Goal: Task Accomplishment & Management: Complete application form

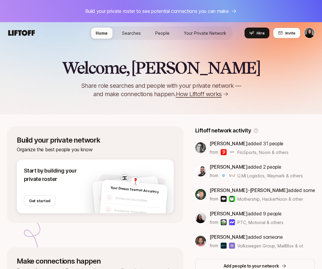
click at [135, 33] on span "Searches" at bounding box center [131, 33] width 19 height 5
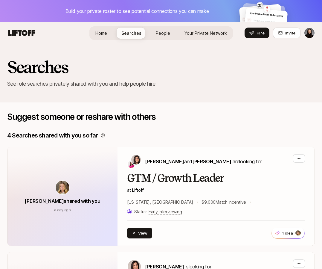
click at [310, 31] on html "Build your private roster to see potential connections you can make Your Dream …" at bounding box center [161, 134] width 322 height 269
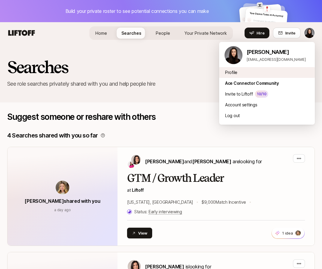
click at [237, 71] on div "Profile" at bounding box center [267, 72] width 96 height 11
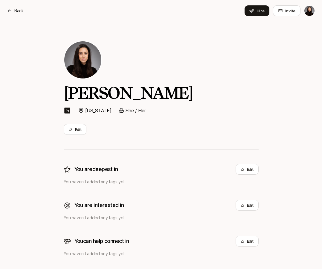
scroll to position [12, 0]
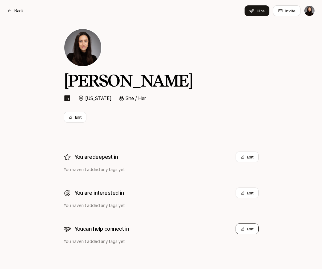
click at [247, 228] on button "Edit" at bounding box center [247, 228] width 23 height 11
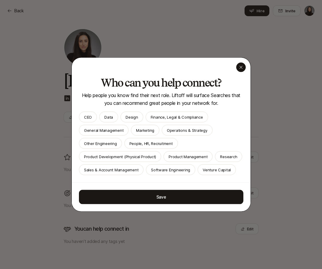
click at [239, 69] on icon "button" at bounding box center [241, 67] width 5 height 5
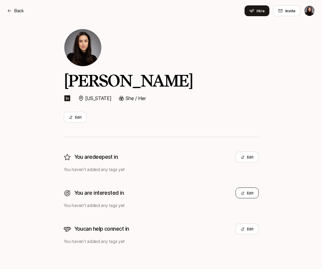
click at [249, 194] on button "Edit" at bounding box center [247, 192] width 23 height 11
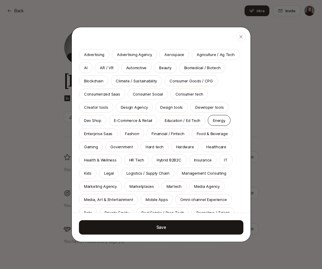
scroll to position [4, 0]
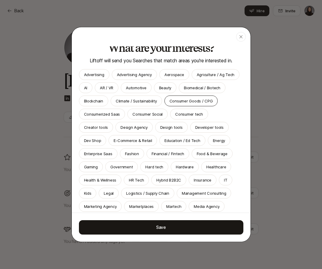
click at [175, 101] on p "Consumer Goods / CPG" at bounding box center [191, 101] width 43 height 6
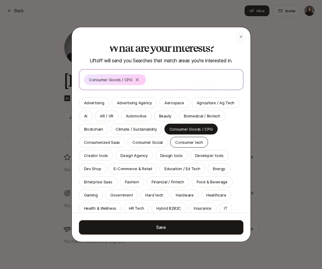
click at [186, 139] on p "Consumer tech" at bounding box center [189, 142] width 28 height 6
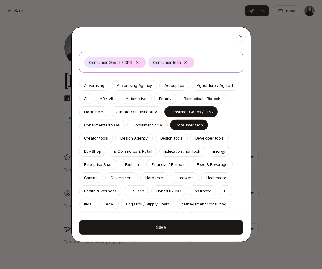
scroll to position [33, 0]
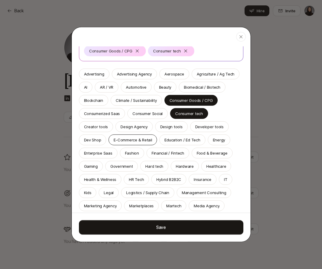
click at [114, 140] on p "E-Commerce & Retail" at bounding box center [133, 140] width 38 height 6
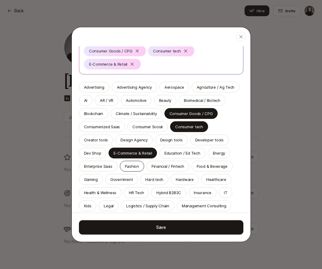
click at [125, 166] on p "Fashion" at bounding box center [132, 166] width 14 height 6
click at [152, 166] on p "Financial / Fintech" at bounding box center [168, 166] width 33 height 6
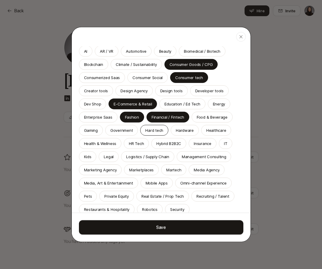
scroll to position [85, 0]
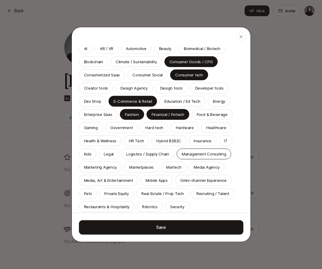
click at [190, 154] on p "Management Consulting" at bounding box center [204, 154] width 45 height 6
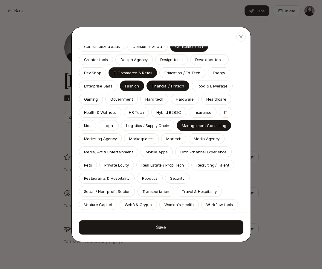
scroll to position [129, 0]
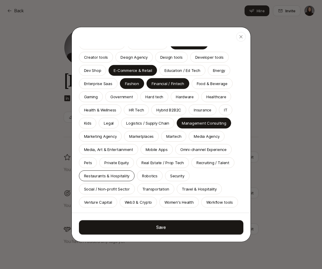
click at [118, 177] on p "Restaurants & Hospitality" at bounding box center [107, 176] width 46 height 6
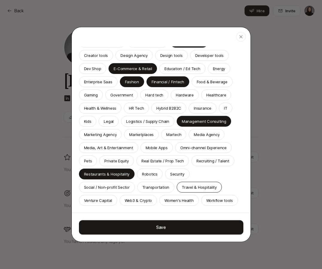
click at [196, 187] on p "Travel & Hospitality" at bounding box center [199, 187] width 35 height 6
click at [97, 199] on p "Venture Capital" at bounding box center [98, 200] width 28 height 6
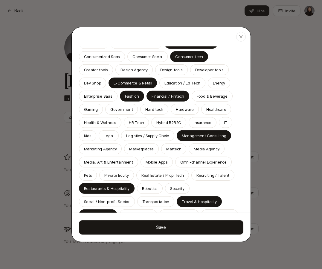
scroll to position [128, 0]
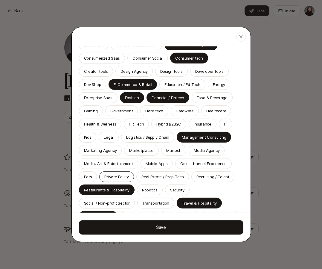
click at [116, 178] on p "Private Equity" at bounding box center [116, 177] width 24 height 6
click at [108, 168] on div "Advertising Advertising Agency Aerospace Agriculture / Ag Tech AI AR / VR Autom…" at bounding box center [161, 117] width 165 height 208
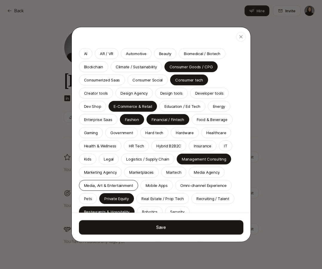
scroll to position [105, 0]
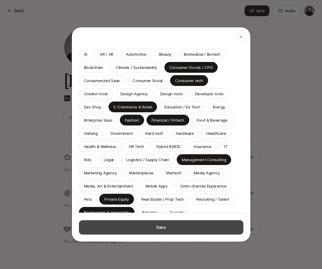
click at [159, 227] on button "Save" at bounding box center [161, 227] width 165 height 14
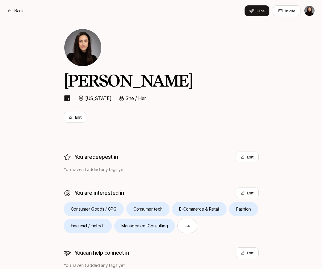
scroll to position [36, 0]
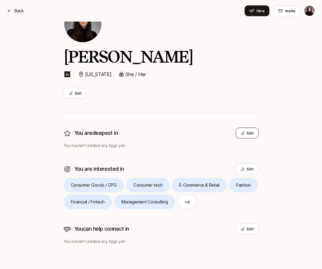
click at [241, 135] on button "Edit" at bounding box center [247, 132] width 23 height 11
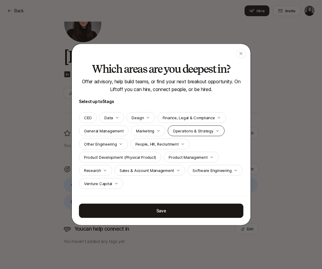
click at [191, 126] on div "Operations & Strategy" at bounding box center [196, 130] width 57 height 11
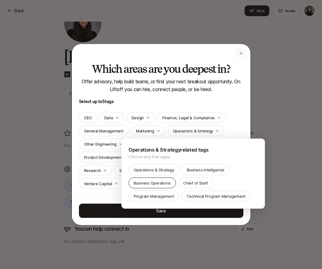
click at [154, 182] on p "Business Operations" at bounding box center [152, 183] width 37 height 6
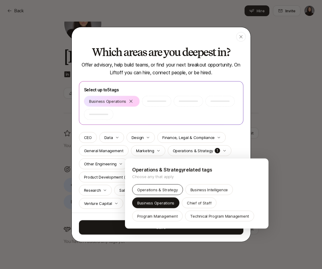
click at [154, 189] on p "Operations & Strategy" at bounding box center [157, 189] width 41 height 6
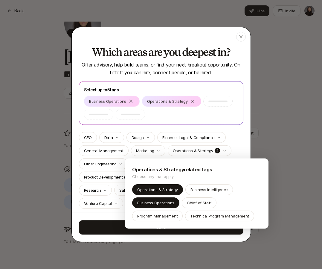
click at [75, 181] on div at bounding box center [161, 134] width 322 height 269
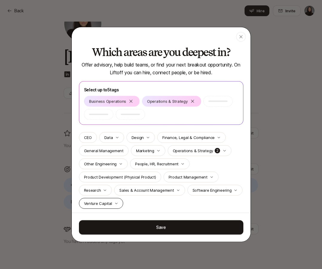
click at [116, 204] on icon "button" at bounding box center [117, 203] width 4 height 4
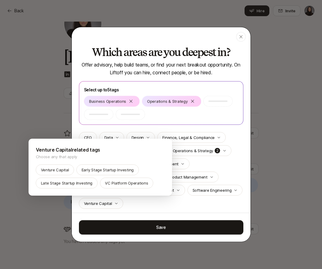
click at [133, 205] on div at bounding box center [161, 134] width 322 height 269
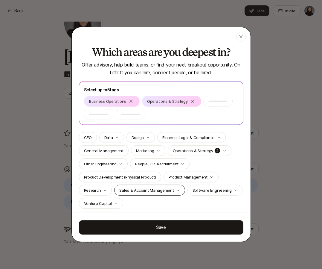
click at [178, 191] on div "Sales & Account Management" at bounding box center [149, 190] width 71 height 11
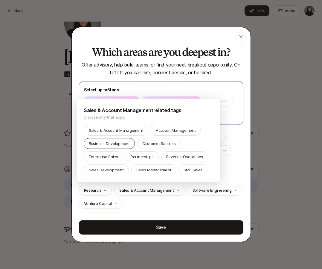
click at [122, 142] on p "Business Development" at bounding box center [109, 143] width 41 height 6
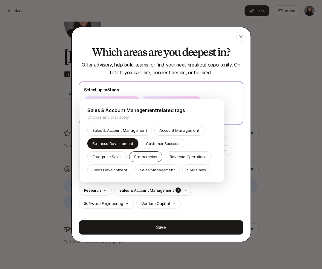
click at [151, 158] on p "Partnerships" at bounding box center [145, 156] width 23 height 6
click at [219, 199] on div at bounding box center [161, 134] width 322 height 269
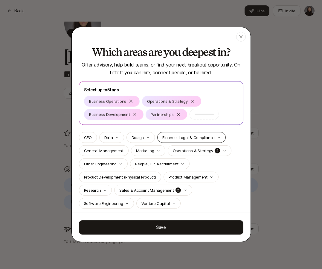
click at [215, 134] on div "Finance, Legal & Compliance" at bounding box center [191, 137] width 69 height 11
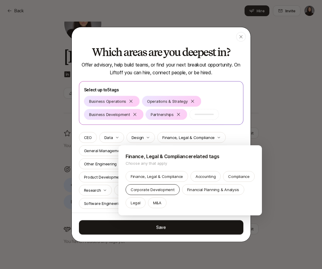
click at [161, 191] on p "Corporate Development" at bounding box center [153, 189] width 44 height 6
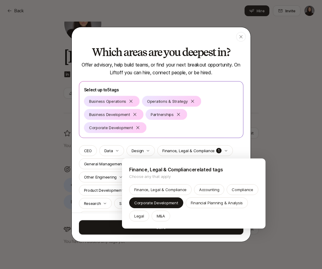
click at [137, 127] on div at bounding box center [161, 134] width 322 height 269
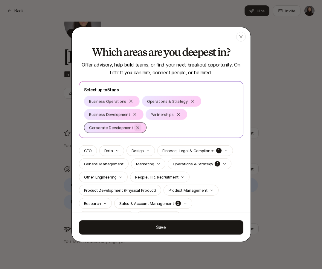
click at [136, 127] on icon at bounding box center [137, 127] width 3 height 3
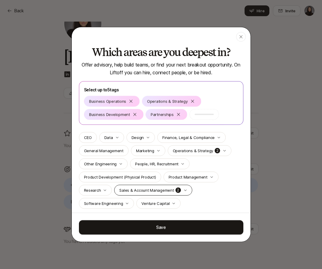
click at [184, 190] on icon "button" at bounding box center [186, 190] width 4 height 4
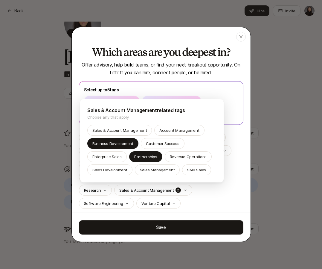
click at [222, 181] on div "Sales & Account Management related tags Choose any that apply Sales & Account M…" at bounding box center [152, 140] width 144 height 83
click at [227, 189] on div at bounding box center [161, 134] width 322 height 269
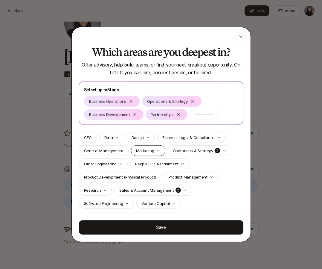
click at [154, 147] on div "Marketing" at bounding box center [148, 150] width 34 height 11
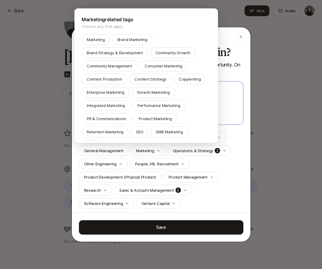
scroll to position [1, 0]
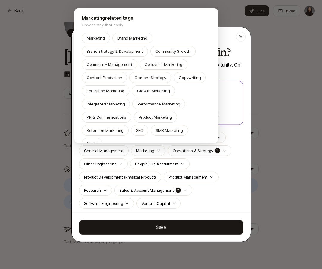
click at [220, 168] on div at bounding box center [161, 134] width 322 height 269
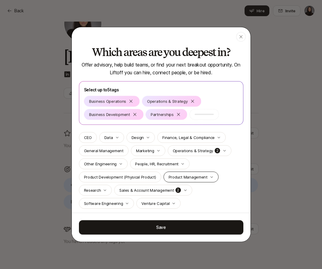
click at [195, 174] on p "Product Management" at bounding box center [188, 177] width 39 height 6
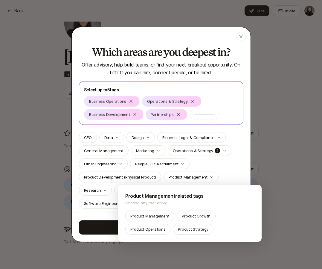
click at [224, 179] on div at bounding box center [161, 134] width 322 height 269
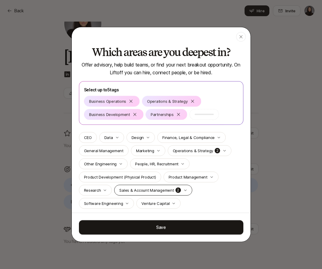
click at [179, 190] on div "Sales & Account Management 2" at bounding box center [153, 190] width 78 height 11
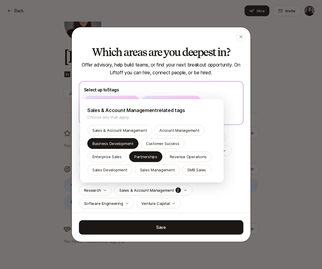
click at [217, 190] on div at bounding box center [161, 134] width 322 height 269
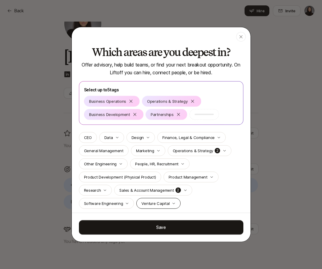
scroll to position [3, 0]
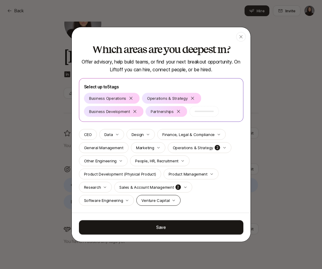
click at [172, 199] on icon "button" at bounding box center [174, 200] width 4 height 4
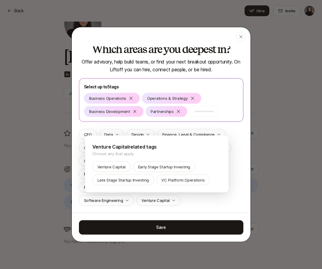
click at [195, 200] on div at bounding box center [161, 134] width 322 height 269
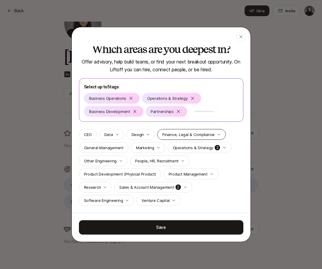
click at [197, 133] on p "Finance, Legal & Compliance" at bounding box center [188, 134] width 52 height 6
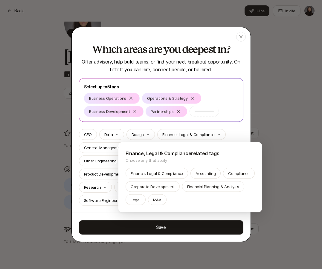
click at [231, 131] on div at bounding box center [161, 134] width 322 height 269
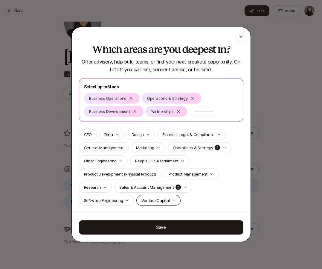
click at [159, 198] on p "Venture Capital" at bounding box center [156, 200] width 28 height 6
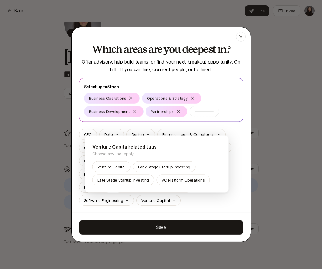
click at [204, 200] on div at bounding box center [161, 134] width 322 height 269
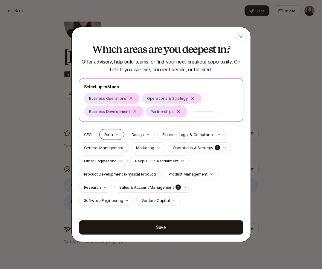
click at [118, 136] on div "Data" at bounding box center [111, 134] width 25 height 11
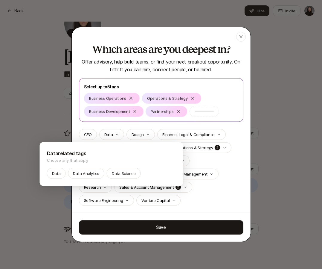
click at [116, 135] on div at bounding box center [161, 134] width 322 height 269
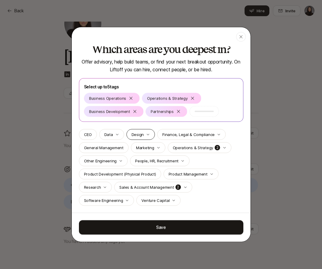
click at [148, 134] on icon "button" at bounding box center [148, 135] width 4 height 4
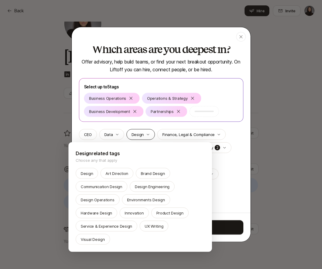
click at [148, 134] on div at bounding box center [161, 134] width 322 height 269
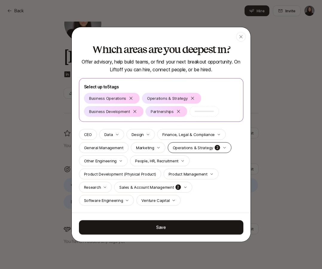
click at [223, 149] on icon "button" at bounding box center [225, 148] width 4 height 4
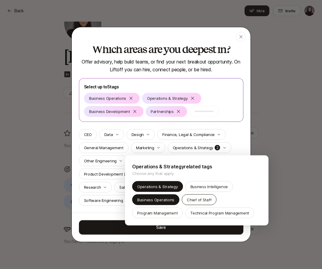
click at [207, 197] on p "Chief of Staff" at bounding box center [199, 200] width 25 height 6
click at [241, 135] on div at bounding box center [161, 134] width 322 height 269
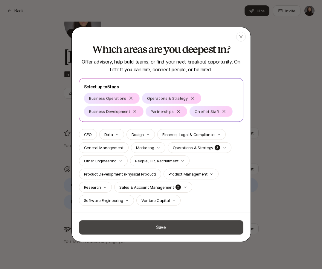
click at [197, 224] on button "Save" at bounding box center [161, 227] width 165 height 14
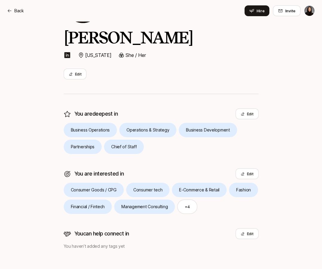
scroll to position [60, 0]
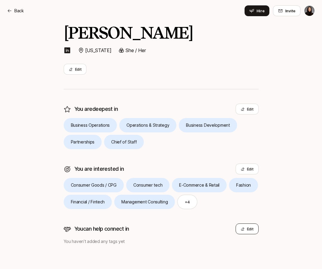
click at [249, 229] on button "Edit" at bounding box center [247, 228] width 23 height 11
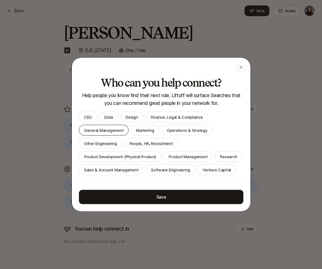
click at [111, 131] on p "General Management" at bounding box center [103, 130] width 39 height 6
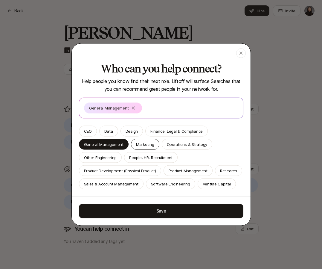
click at [142, 146] on p "Marketing" at bounding box center [145, 144] width 18 height 6
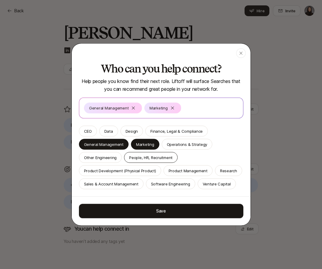
click at [143, 155] on p "People, HR, Recruitment" at bounding box center [150, 157] width 43 height 6
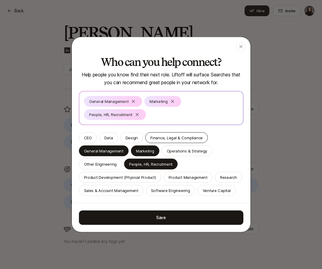
click at [167, 139] on p "Finance, Legal & Compliance" at bounding box center [176, 138] width 52 height 6
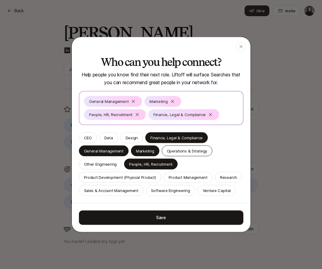
click at [174, 154] on div "Operations & Strategy" at bounding box center [187, 150] width 51 height 11
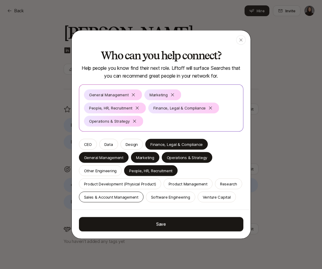
click at [124, 199] on p "Sales & Account Management" at bounding box center [111, 197] width 54 height 6
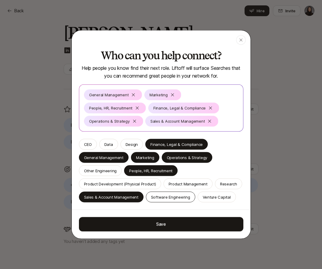
click at [174, 196] on p "Software Engineering" at bounding box center [170, 197] width 39 height 6
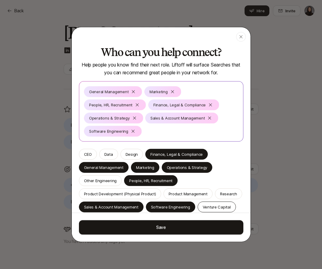
click at [212, 207] on p "Venture Capital" at bounding box center [217, 207] width 28 height 6
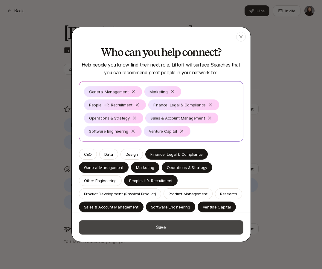
click at [164, 231] on button "Save" at bounding box center [161, 227] width 165 height 14
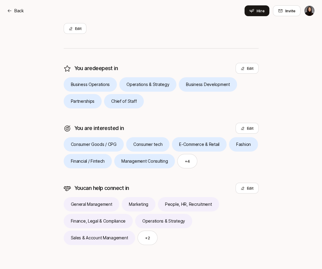
scroll to position [0, 0]
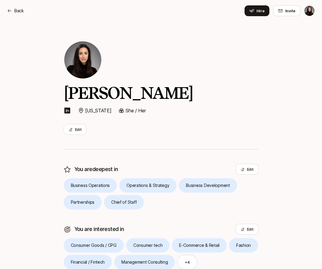
click at [309, 10] on html "Back Hire Invite 10 /10 Back Invite 10 /10 Home Searches People Your Private Ne…" at bounding box center [161, 134] width 322 height 269
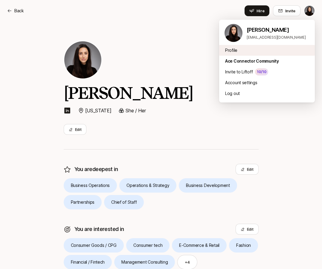
click at [237, 54] on div "Profile" at bounding box center [267, 50] width 96 height 11
click at [308, 10] on html "Back Hire Invite 10 /10 Back Invite 10 /10 Home Searches People Your Private Ne…" at bounding box center [161, 134] width 322 height 269
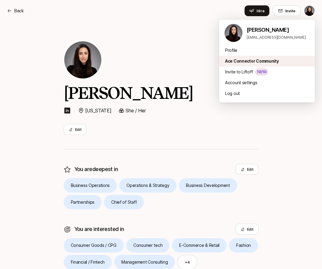
click at [241, 63] on div "Ace Connector Community" at bounding box center [267, 61] width 96 height 11
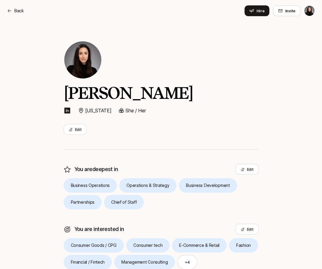
click at [311, 10] on html "Back Hire Invite 10 /10 Back Invite 10 /10 Home Searches People Your Private Ne…" at bounding box center [161, 134] width 322 height 269
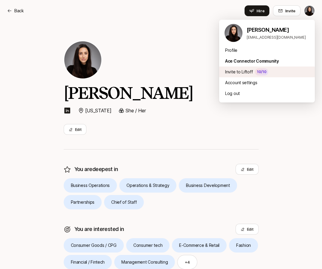
click at [238, 74] on div "Invite to Liftoff 10 /10" at bounding box center [267, 71] width 96 height 11
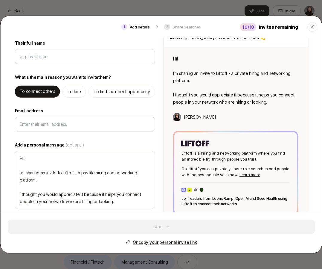
scroll to position [34, 0]
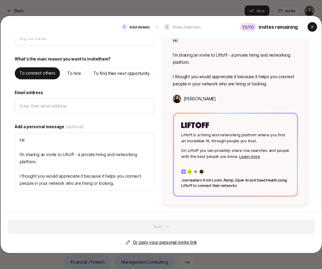
click at [312, 26] on icon "button" at bounding box center [312, 27] width 5 height 5
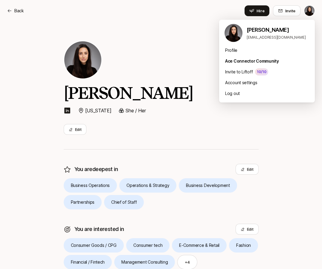
click at [309, 11] on html "Back Hire Invite 10 /10 Back Invite 10 /10 Home Searches People Your Private Ne…" at bounding box center [161, 134] width 322 height 269
click at [250, 83] on div "Account settings" at bounding box center [267, 82] width 96 height 11
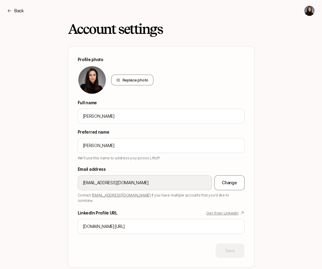
scroll to position [0, 0]
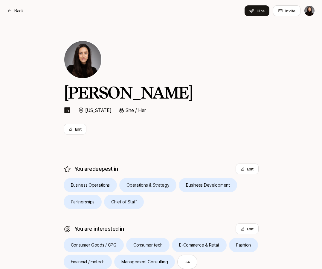
click at [6, 12] on nav "Back Hire Invite 10 /10" at bounding box center [161, 11] width 322 height 22
click at [17, 10] on p "Back" at bounding box center [19, 10] width 10 height 7
click at [38, 11] on p "Your Private Network" at bounding box center [34, 10] width 41 height 7
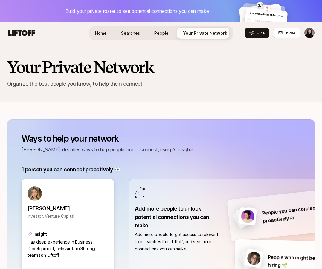
click at [104, 32] on span "Home" at bounding box center [101, 33] width 12 height 5
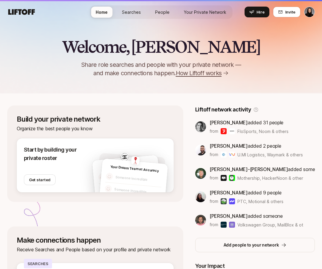
scroll to position [32, 0]
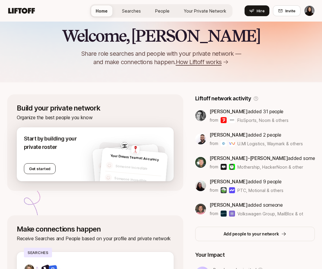
click at [41, 169] on button "Get started" at bounding box center [40, 168] width 32 height 11
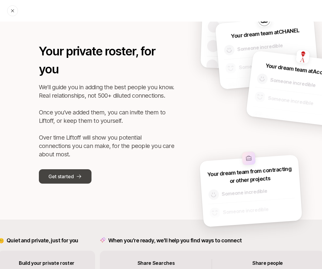
scroll to position [12, 0]
click at [61, 173] on p "Get started" at bounding box center [60, 177] width 25 height 8
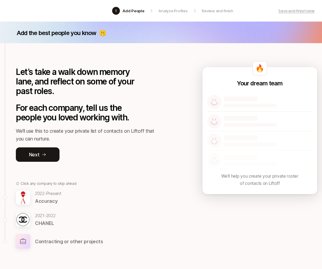
drag, startPoint x: 46, startPoint y: 152, endPoint x: 78, endPoint y: 118, distance: 47.2
click at [78, 118] on div "Let’s take a walk down memory lane, and reflect on some of your past roles. For…" at bounding box center [88, 102] width 144 height 118
click at [35, 151] on p "Next" at bounding box center [34, 154] width 10 height 8
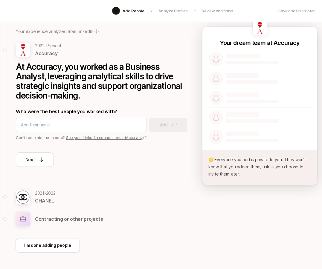
scroll to position [62, 0]
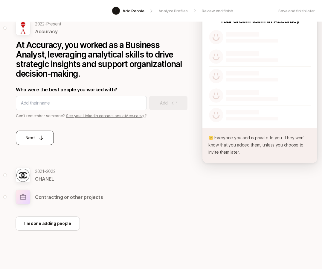
click at [35, 134] on button "Next" at bounding box center [35, 137] width 38 height 14
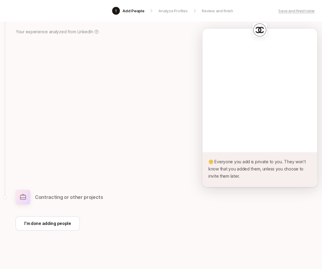
scroll to position [38, 0]
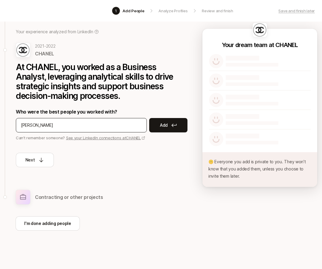
type input "[PERSON_NAME]"
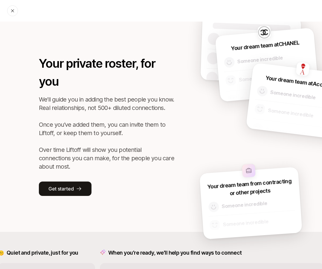
click at [16, 9] on div at bounding box center [12, 10] width 11 height 11
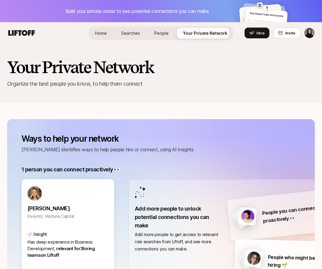
click at [102, 34] on span "Home" at bounding box center [101, 33] width 12 height 5
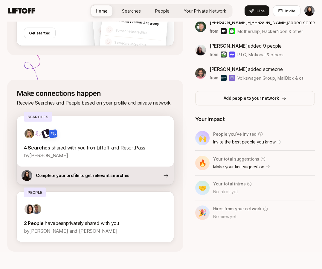
scroll to position [168, 0]
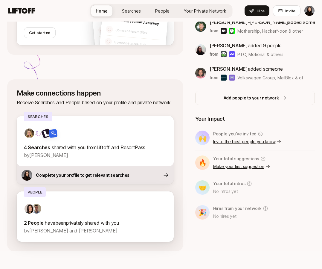
click at [137, 213] on div at bounding box center [95, 208] width 143 height 11
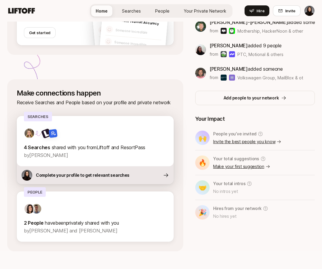
scroll to position [155, 0]
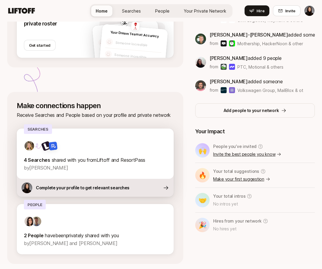
click at [106, 158] on span "shared with you from Liftoff and ResortPass" at bounding box center [99, 160] width 94 height 6
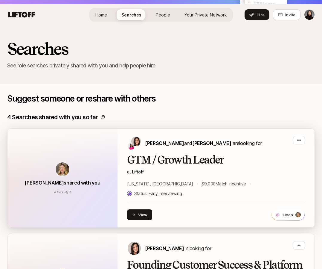
scroll to position [24, 0]
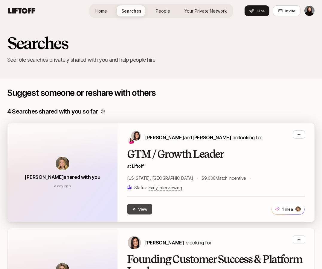
click at [140, 203] on button "View" at bounding box center [139, 208] width 25 height 11
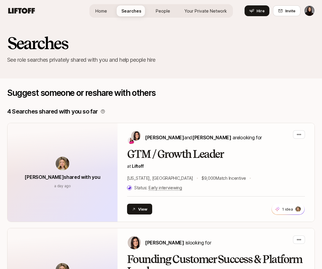
click at [101, 12] on span "Home" at bounding box center [101, 10] width 12 height 5
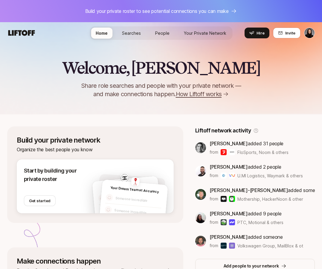
click at [26, 32] on icon at bounding box center [21, 33] width 27 height 6
click at [311, 31] on html "Build your private roster to see potential connections you can make Home Search…" at bounding box center [161, 134] width 322 height 269
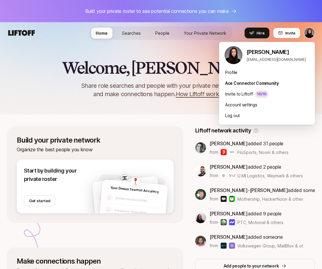
click at [44, 99] on html "Build your private roster to see potential connections you can make Home Search…" at bounding box center [161, 134] width 322 height 269
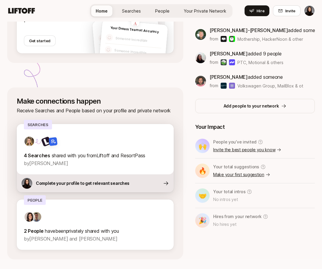
click at [82, 142] on div at bounding box center [95, 141] width 143 height 11
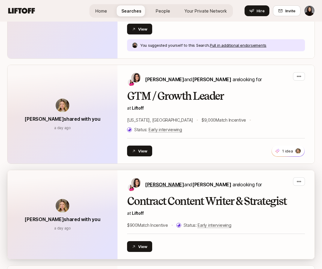
scroll to position [208, 0]
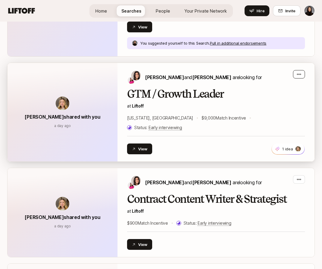
click at [298, 73] on icon "button" at bounding box center [299, 74] width 5 height 5
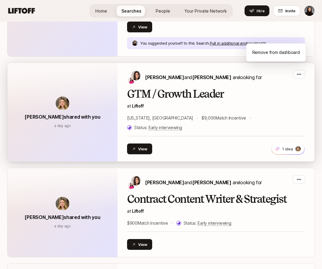
scroll to position [241, 0]
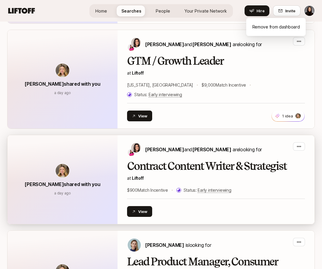
click at [161, 160] on h2 "Contract Content Writer & Strategist" at bounding box center [216, 166] width 178 height 12
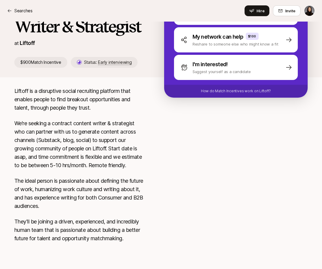
scroll to position [126, 0]
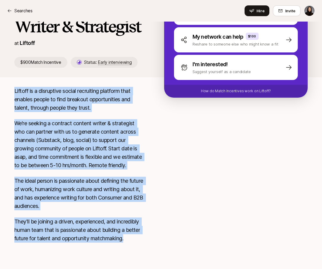
drag, startPoint x: 129, startPoint y: 238, endPoint x: 11, endPoint y: 82, distance: 195.7
click at [11, 87] on div "Liftoff is a disruptive social recruiting platform that enables people to find …" at bounding box center [161, 168] width 308 height 163
copy div "Liftoff is a disruptive social recruiting platform that enables people to find …"
click at [89, 111] on div "Liftoff is a disruptive social recruiting platform that enables people to find …" at bounding box center [79, 168] width 131 height 163
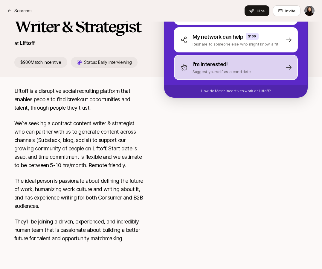
click at [202, 62] on p "I'm interested!" at bounding box center [210, 64] width 35 height 8
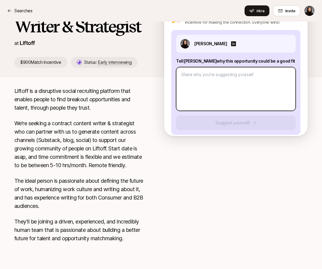
click at [207, 78] on textarea at bounding box center [236, 89] width 120 height 44
paste textarea "I’d be a great fit for this role because I’m deeply interested in the intersect…"
type textarea "x"
type textarea "I’d be a great fit for this role because I’m deeply interested in the intersect…"
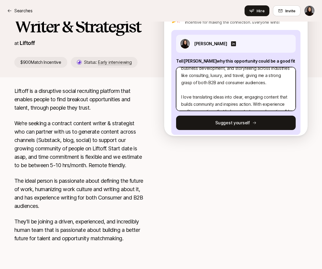
scroll to position [0, 0]
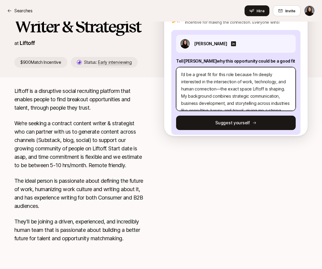
click at [220, 80] on textarea "I’d be a great fit for this role because I’m deeply interested in the intersect…" at bounding box center [236, 89] width 120 height 44
type textarea "x"
type textarea "I’d be a great fit for this role because I’m deeply interested in the intersect…"
type textarea "x"
type textarea "I’d be a great fit for this role because I’m deeply interested in the intersect…"
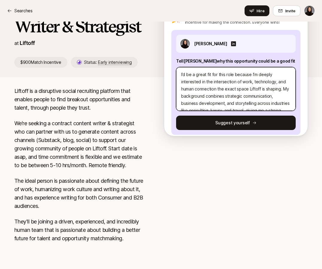
type textarea "x"
type textarea "I’d be a great fit for this role because I’m deeply interested in the intersect…"
type textarea "x"
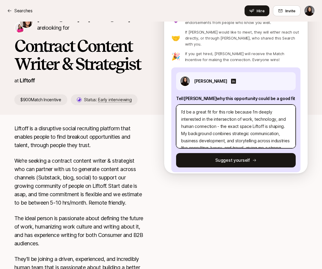
scroll to position [80, 0]
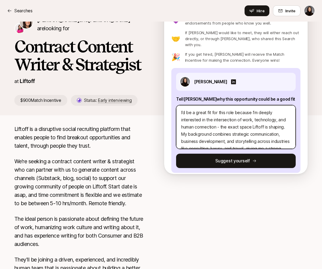
type textarea "I’d be a great fit for this role because I’m deeply interested in the intersect…"
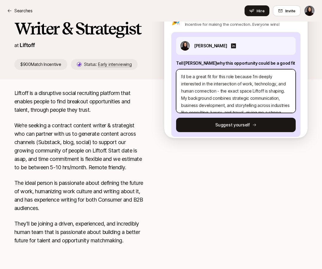
scroll to position [0, 0]
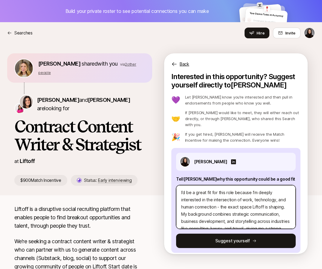
click at [180, 185] on textarea "I’d be a great fit for this role because I’m deeply interested in the intersect…" at bounding box center [236, 207] width 120 height 44
type textarea "x"
type textarea "I’d be a great fit for this role because I’m deeply interested in the intersect…"
type textarea "x"
type textarea "I’d be a great fit for this role because I’m deeply interested in the intersect…"
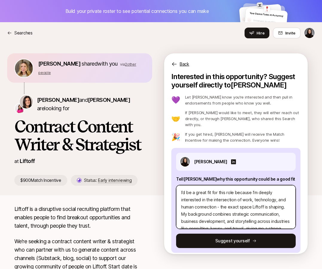
click at [194, 185] on textarea "I’d be a great fit for this role because I’m deeply interested in the intersect…" at bounding box center [236, 207] width 120 height 44
type textarea "x"
type textarea "S I’d be a great fit for this role because I’m deeply interested in the interse…"
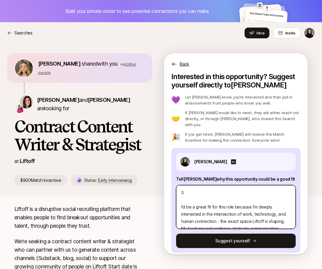
type textarea "x"
type textarea "Su I’d be a great fit for this role because I’m deeply interested in the inters…"
type textarea "x"
type textarea "Sub I’d be a great fit for this role because I’m deeply interested in the inter…"
type textarea "x"
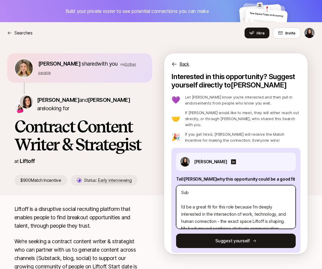
type textarea "Subs I’d be a great fit for this role because I’m deeply interested in the inte…"
type textarea "x"
type textarea "Subst I’d be a great fit for this role because I’m deeply interested in the int…"
type textarea "x"
type textarea "Substa I’d be a great fit for this role because I’m deeply interested in the in…"
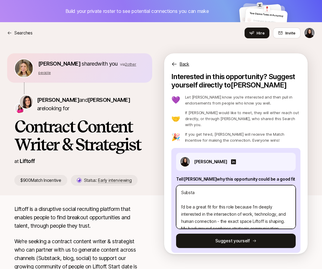
type textarea "x"
type textarea "Substac I’d be a great fit for this role because I’m deeply interested in the i…"
type textarea "x"
type textarea "Substack I’d be a great fit for this role because I’m deeply interested in the …"
type textarea "x"
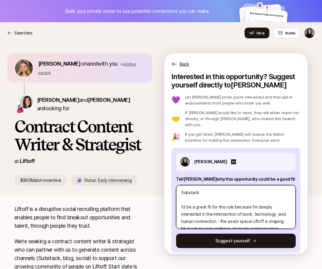
type textarea "Substack I’d be a great fit for this role because I’m deeply interested in the …"
type textarea "x"
type textarea "Substack P I’d be a great fit for this role because I’m deeply interested in th…"
type textarea "x"
type textarea "Substack Po I’d be a great fit for this role because I’m deeply interested in t…"
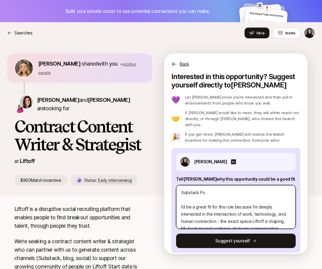
type textarea "x"
type textarea "Substack Pos I’d be a great fit for this role because I’m deeply interested in …"
type textarea "x"
type textarea "Substack Post I’d be a great fit for this role because I’m deeply interested in…"
type textarea "x"
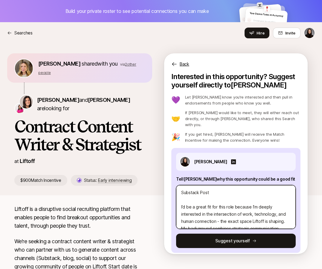
type textarea "Substack Post: I’d be a great fit for this role because I’m deeply interested i…"
type textarea "x"
type textarea "Substack Post: I’d be a great fit for this role because I’m deeply interested i…"
type textarea "x"
type textarea "Substack Post: " I’d be a great fit for this role because I’m deeply interested…"
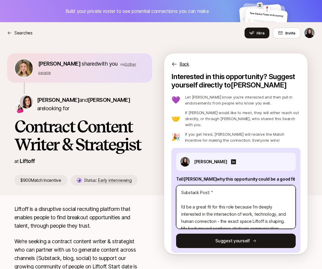
type textarea "x"
type textarea "Substack Post: " I’d be a great fit for this role because I’m deeply interested…"
type textarea "x"
type textarea "Substack Post: "T I’d be a great fit for this role because I’m deeply intereste…"
type textarea "x"
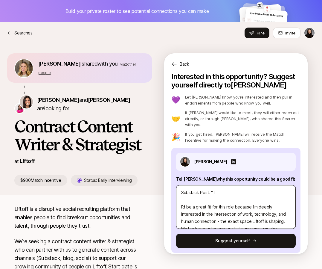
type textarea "Substack Post: "Th I’d be a great fit for this role because I’m deeply interest…"
type textarea "x"
type textarea "Substack Post: "The I’d be a great fit for this role because I’m deeply interes…"
type textarea "x"
type textarea "Substack Post: "The I’d be a great fit for this role because I’m deeply interes…"
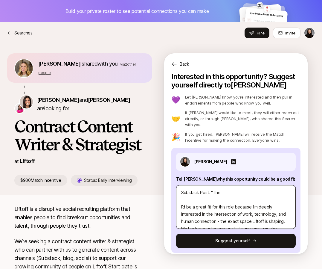
type textarea "x"
type textarea "Substack Post: "The E I’d be a great fit for this role because I’m deeply inter…"
type textarea "x"
type textarea "Substack Post: "The En I’d be a great fit for this role because I’m deeply inte…"
type textarea "x"
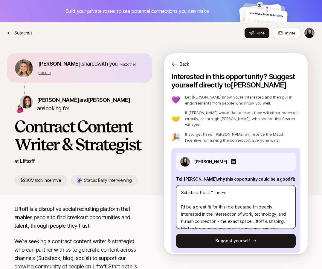
type textarea "Substack Post: "The End I’d be a great fit for this role because I’m deeply int…"
type textarea "x"
type textarea "Substack Post: "The End I’d be a great fit for this role because I’m deeply int…"
type textarea "x"
type textarea "Substack Post: "The End of I’d be a great fit for this role because I’m deeply …"
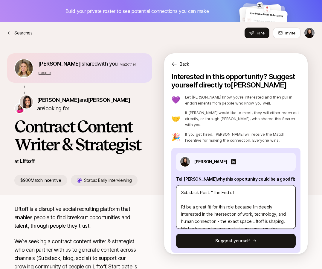
type textarea "x"
type textarea "Substack Post: "The End of I’d be a great fit for this role because I’m deeply …"
type textarea "x"
type textarea "Substack Post: "The End of C I’d be a great fit for this role because I’m deepl…"
type textarea "x"
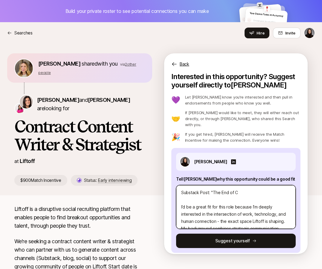
type textarea "Substack Post: "The End of Co I’d be a great fit for this role because I’m deep…"
type textarea "x"
type textarea "Substack Post: "The End of Col I’d be a great fit for this role because I’m dee…"
type textarea "x"
type textarea "Substack Post: "The End of Cold I’d be a great fit for this role because I’m de…"
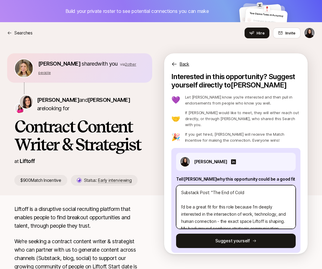
type textarea "x"
type textarea "Substack Post: "The End of Cold I’d be a great fit for this role because I’m de…"
type textarea "x"
type textarea "Substack Post: "The End of Cold A I’d be a great fit for this role because I’m …"
type textarea "x"
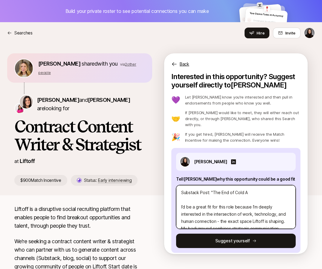
type textarea "Substack Post: "The End of Cold Ap I’d be a great fit for this role because I’m…"
type textarea "x"
type textarea "Substack Post: "The End of Cold App I’d be a great fit for this role because I’…"
type textarea "x"
type textarea "Substack Post: "The End of Cold Appl I’d be a great fit for this role because I…"
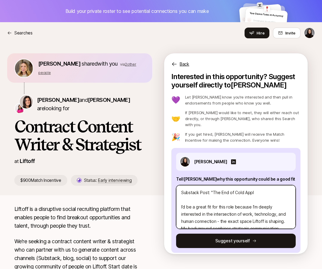
type textarea "x"
type textarea "Substack Post: "The End of Cold Applic I’d be a great fit for this role because…"
type textarea "x"
type textarea "Substack Post: "The End of Cold Applica I’d be a great fit for this role becaus…"
type textarea "x"
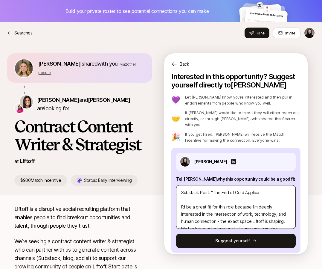
type textarea "Substack Post: "The End of Cold Applicat I’d be a great fit for this role becau…"
type textarea "x"
type textarea "Substack Post: "The End of Cold Applicati I’d be a great fit for this role beca…"
type textarea "x"
type textarea "Substack Post: "The End of Cold Applicatio I’d be a great fit for this role bec…"
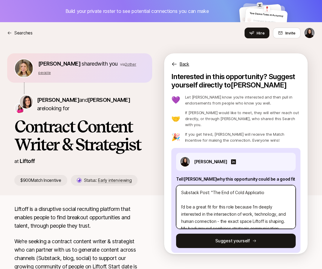
type textarea "x"
type textarea "Substack Post: "The End of Cold Application I’d be a great fit for this role be…"
type textarea "x"
type textarea "Substack Post: "The End of Cold Applications I’d be a great fit for this role b…"
type textarea "x"
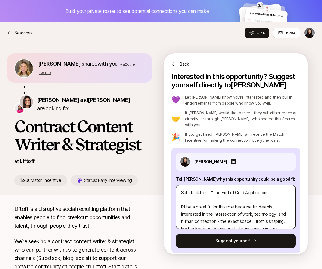
type textarea "Substack Post: "The End of Cold Applications" I’d be a great fit for this role …"
type textarea "x"
type textarea "Substack Post: "The End of Cold Applications" I’d be a great fit for this role …"
type textarea "x"
type textarea "Substack Post: "The End of Cold Applications" I’d be a great fit for this role …"
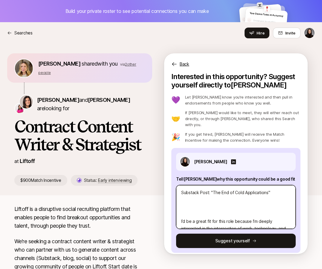
paste textarea "For decades, job hunting has felt like shouting into the void — submitting doze…"
type textarea "x"
type textarea "Loremips Dolo: "Sit Ame co Adip Elitseddoeiu" Tem incidid, utl etdolor mag aliq…"
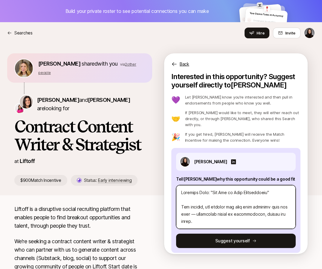
scroll to position [9, 0]
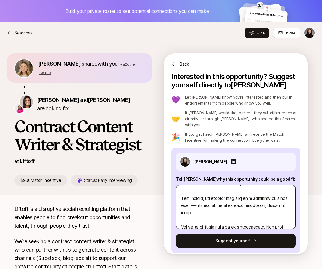
click at [195, 200] on textarea at bounding box center [236, 207] width 120 height 44
type textarea "x"
type textarea "Loremips Dolo: "Sit Ame co Adip Elitseddoeiu" Tem incidid, utl etdolor mag aliq…"
type textarea "x"
type textarea "Loremips Dolo: "Sit Ame co Adip Elitseddoeiu" Tem incidid, utl etdolor mag aliq…"
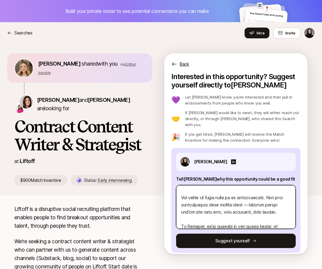
scroll to position [37, 0]
click at [249, 200] on textarea at bounding box center [236, 207] width 120 height 44
type textarea "x"
type textarea "Loremips Dolo: "Sit Ame co Adip Elitseddoeiu" Tem incidid, utl etdolor mag aliq…"
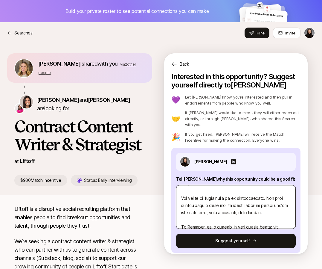
type textarea "x"
type textarea "Loremips Dolo: "Sit Ame co Adip Elitseddoeiu" Tem incidid, utl etdolor mag aliq…"
type textarea "x"
type textarea "Loremips Dolo: "Sit Ame co Adip Elitseddoeiu" Tem incidid, utl etdolor mag aliq…"
type textarea "x"
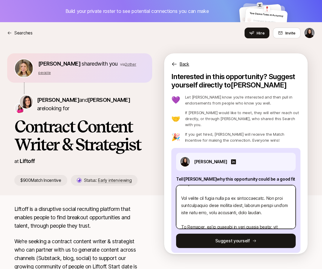
type textarea "Loremips Dolo: "Sit Ame co Adip Elitseddoeiu" Tem incidid, utl etdolor mag aliq…"
type textarea "x"
type textarea "Loremips Dolo: "Sit Ame co Adip Elitseddoeiu" Tem incidid, utl etdolor mag aliq…"
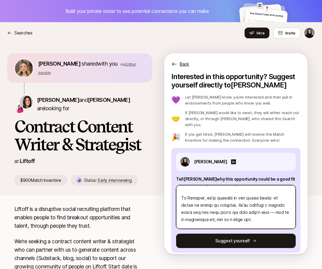
scroll to position [68, 0]
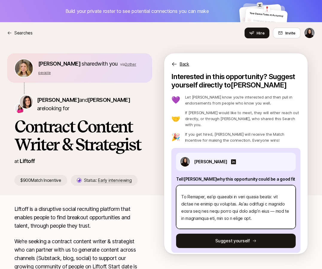
click at [255, 206] on textarea at bounding box center [236, 207] width 120 height 44
type textarea "x"
type textarea "Loremips Dolo: "Sit Ame co Adip Elitseddoeiu" Tem incidid, utl etdolor mag aliq…"
type textarea "x"
type textarea "Loremips Dolo: "Sit Ame co Adip Elitseddoeiu" Tem incidid, utl etdolor mag aliq…"
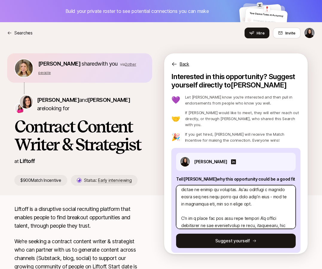
scroll to position [92, 0]
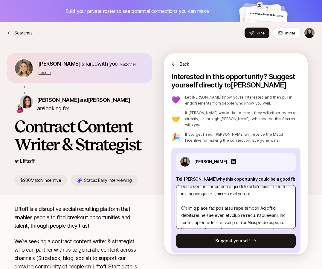
click at [211, 195] on textarea at bounding box center [236, 207] width 120 height 44
type textarea "x"
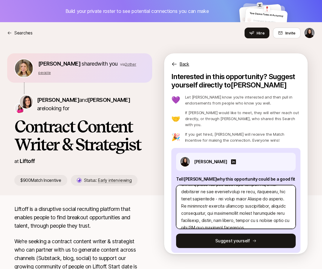
scroll to position [123, 0]
type textarea "Loremips Dolo: "Sit Ame co Adip Elitseddoeiu" Tem incidid, utl etdolor mag aliq…"
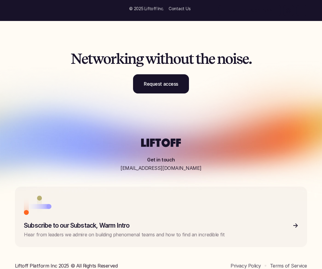
scroll to position [820, 0]
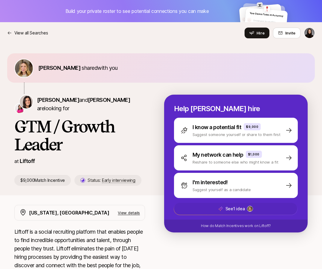
click at [228, 209] on p "See 1 idea" at bounding box center [235, 208] width 19 height 7
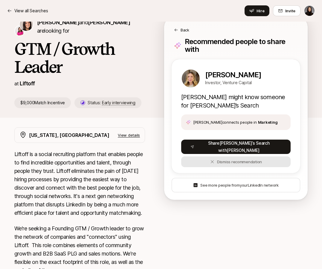
scroll to position [76, 0]
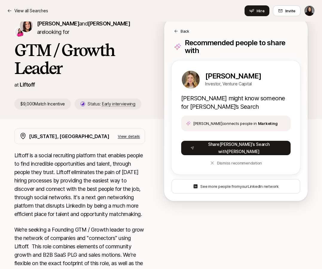
click at [184, 29] on p "Back" at bounding box center [185, 31] width 9 height 6
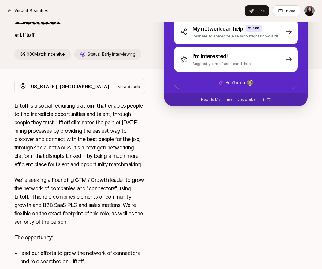
scroll to position [127, 0]
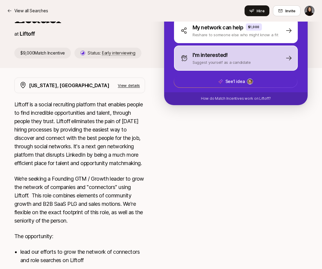
click at [205, 54] on p "I'm interested!" at bounding box center [210, 55] width 35 height 8
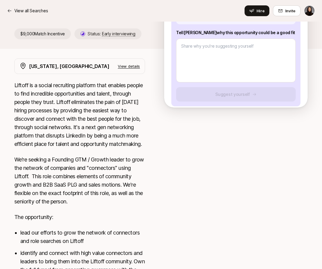
scroll to position [0, 0]
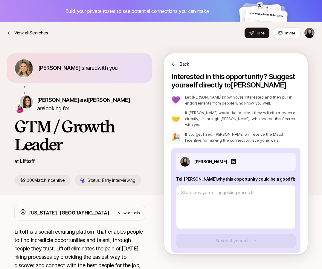
click at [23, 33] on p "View all Searches" at bounding box center [31, 32] width 34 height 7
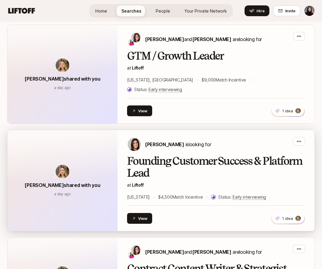
scroll to position [133, 0]
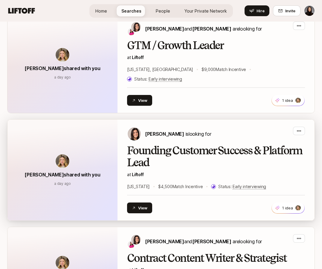
click at [156, 145] on h2 "Founding Customer Success & Platform Lead" at bounding box center [216, 157] width 178 height 24
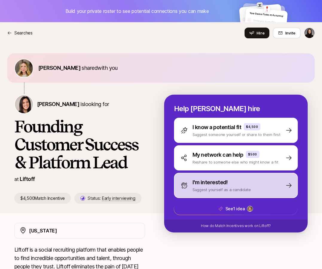
click at [224, 193] on div "I'm interested! Suggest yourself as a candidate" at bounding box center [236, 185] width 124 height 25
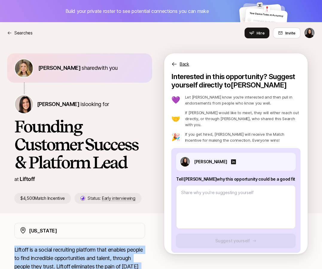
drag, startPoint x: 69, startPoint y: 150, endPoint x: 12, endPoint y: 248, distance: 114.4
copy div "Liftoff is a social recruiting platform that enables people to find incredible …"
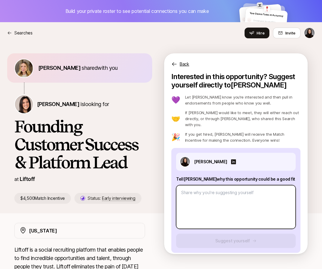
click at [202, 185] on textarea at bounding box center [236, 207] width 120 height 44
paste textarea "I’d be a strong fit for the Founding Customer Success & Platform Lead role at L…"
type textarea "x"
type textarea "I’d be a strong fit for the Founding Customer Success & Platform Lead role at L…"
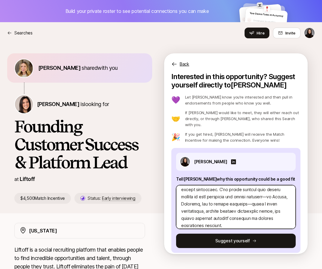
scroll to position [40, 0]
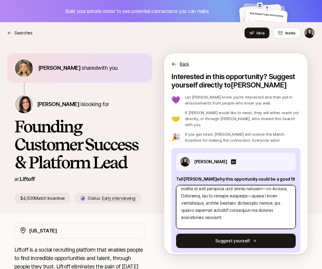
click at [262, 190] on textarea at bounding box center [236, 207] width 120 height 44
type textarea "x"
type textarea "I’d be a strong fit for the Founding Customer Success & Platform Lead role at L…"
type textarea "x"
type textarea "I’d be a strong fit for the Founding Customer Success & Platform Lead role at L…"
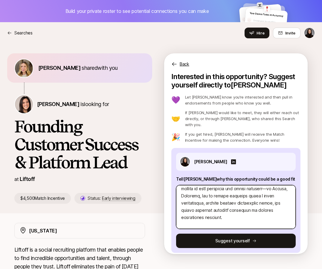
type textarea "x"
type textarea "I’d be a strong fit for the Founding Customer Success & Platform Lead role at L…"
type textarea "x"
type textarea "I’d be a strong fit for the Founding Customer Success & Platform Lead role at L…"
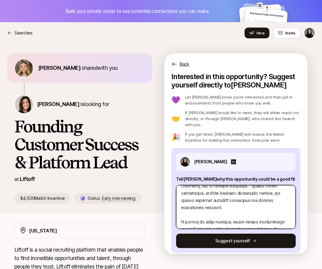
scroll to position [40, 0]
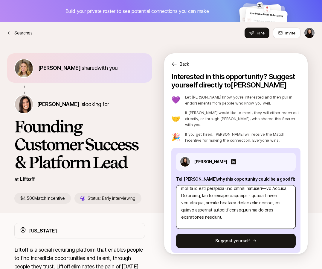
type textarea "x"
type textarea "I’d be a strong fit for the Founding Customer Success & Platform Lead role at L…"
type textarea "x"
type textarea "I’d be a strong fit for the Founding Customer Success & Platform Lead role at L…"
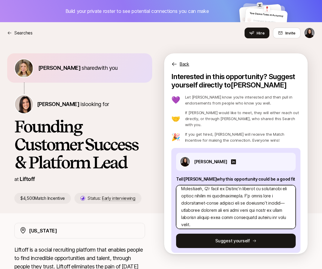
scroll to position [139, 0]
click at [285, 199] on textarea at bounding box center [236, 207] width 120 height 44
type textarea "x"
type textarea "I’d be a strong fit for the Founding Customer Success & Platform Lead role at L…"
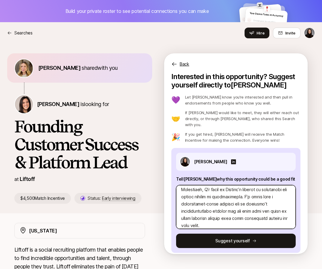
type textarea "x"
type textarea "I’d be a strong fit for the Founding Customer Success & Platform Lead role at L…"
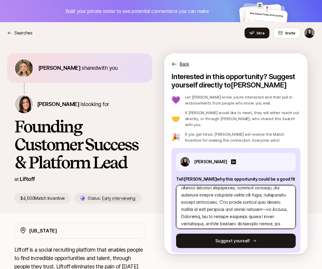
scroll to position [19, 0]
click at [282, 205] on textarea at bounding box center [236, 207] width 120 height 44
type textarea "x"
type textarea "I’d be a strong fit for the Founding Customer Success & Platform Lead role at L…"
type textarea "x"
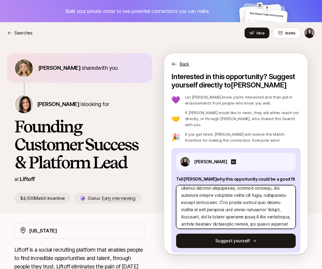
type textarea "I’d be a strong fit for the Founding Customer Success & Platform Lead role at L…"
type textarea "x"
type textarea "I’d be a strong fit for the Founding Customer Success & Platform Lead role at L…"
type textarea "x"
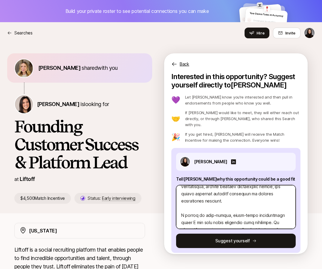
scroll to position [144, 0]
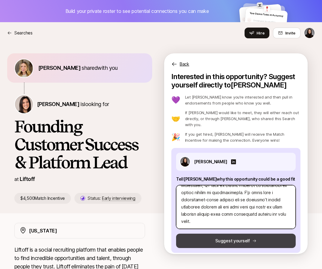
type textarea "I’d be a strong fit for the Founding Customer Success & Platform Lead role at L…"
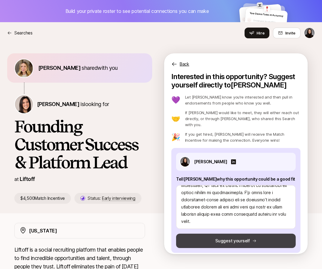
click at [250, 235] on button "Suggest yourself" at bounding box center [236, 240] width 120 height 14
type textarea "x"
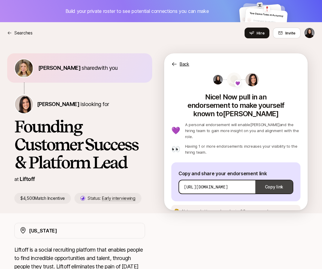
click at [270, 178] on button "Copy link" at bounding box center [274, 186] width 37 height 17
